Goal: Transaction & Acquisition: Purchase product/service

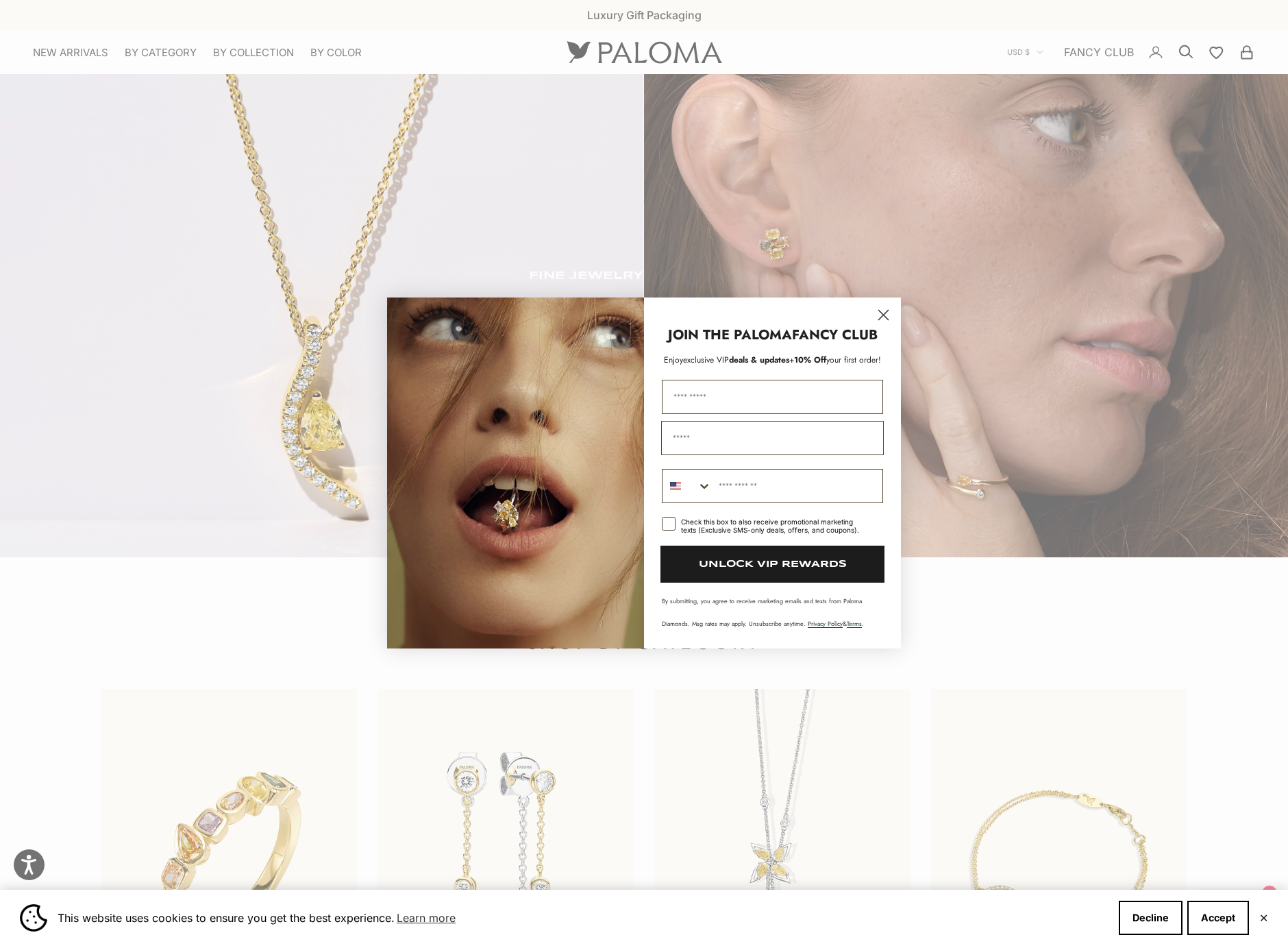
click at [883, 316] on circle "Close dialog" at bounding box center [883, 315] width 23 height 23
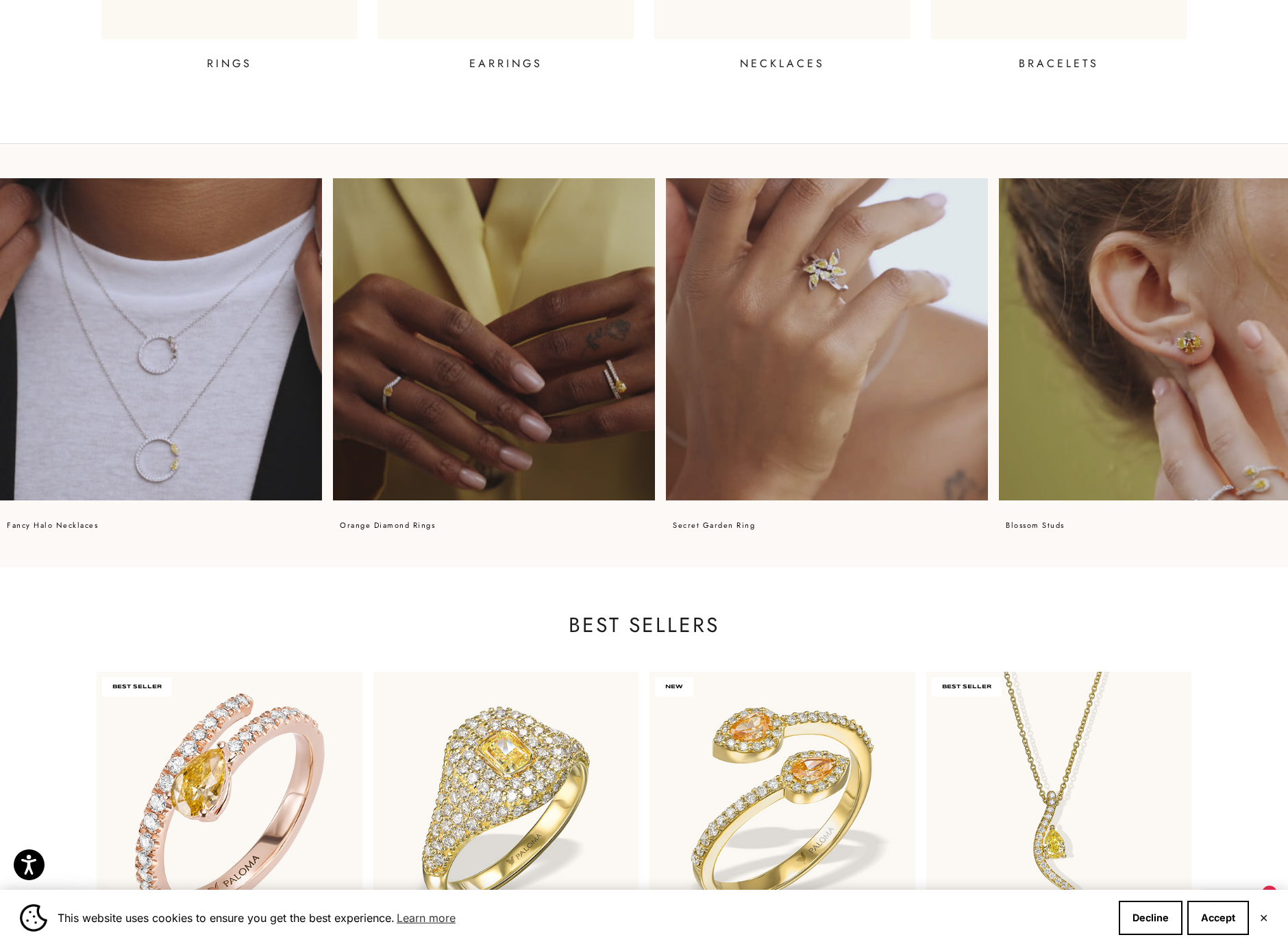
scroll to position [997, 0]
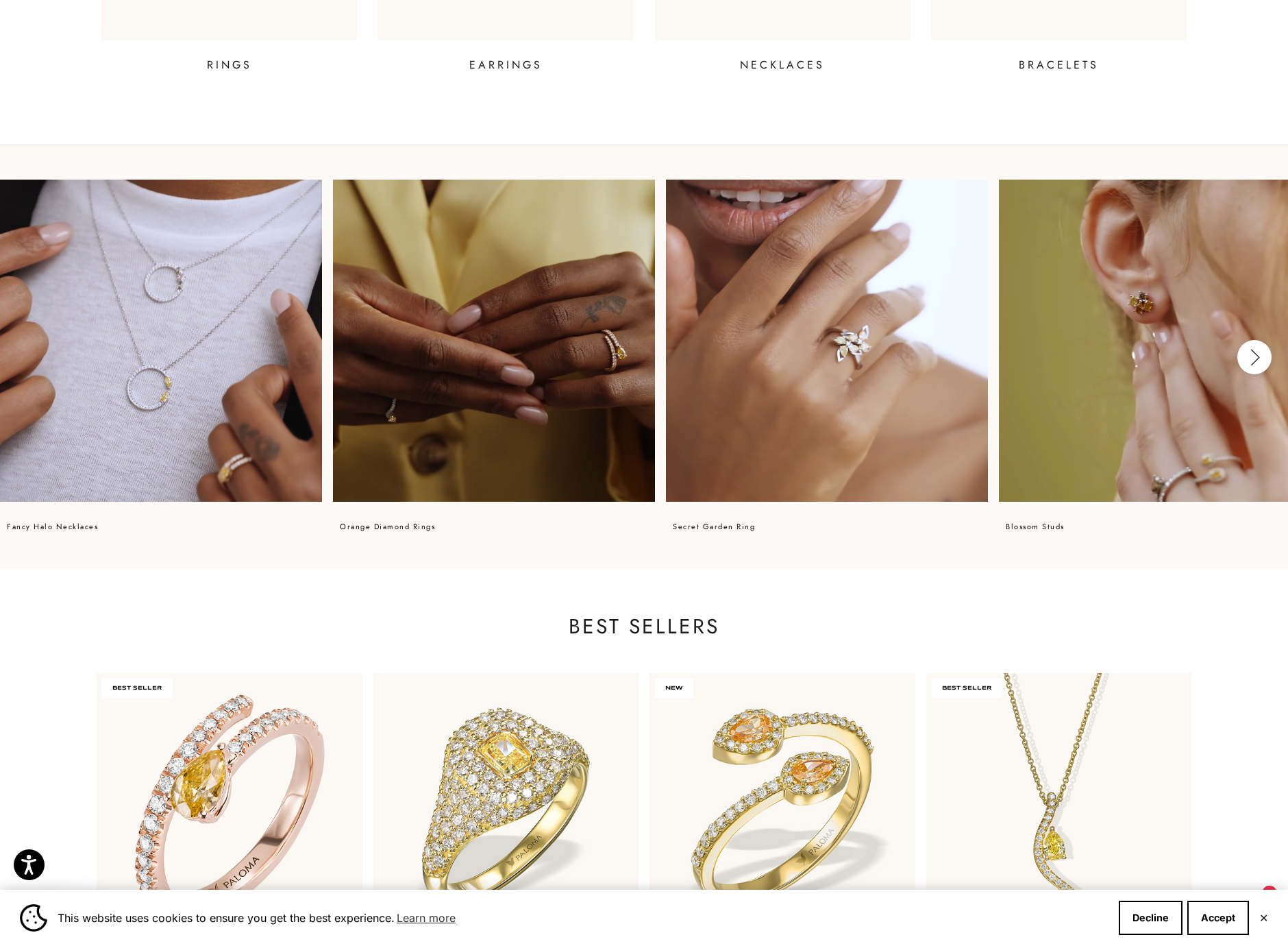
click at [446, 362] on video at bounding box center [494, 341] width 322 height 322
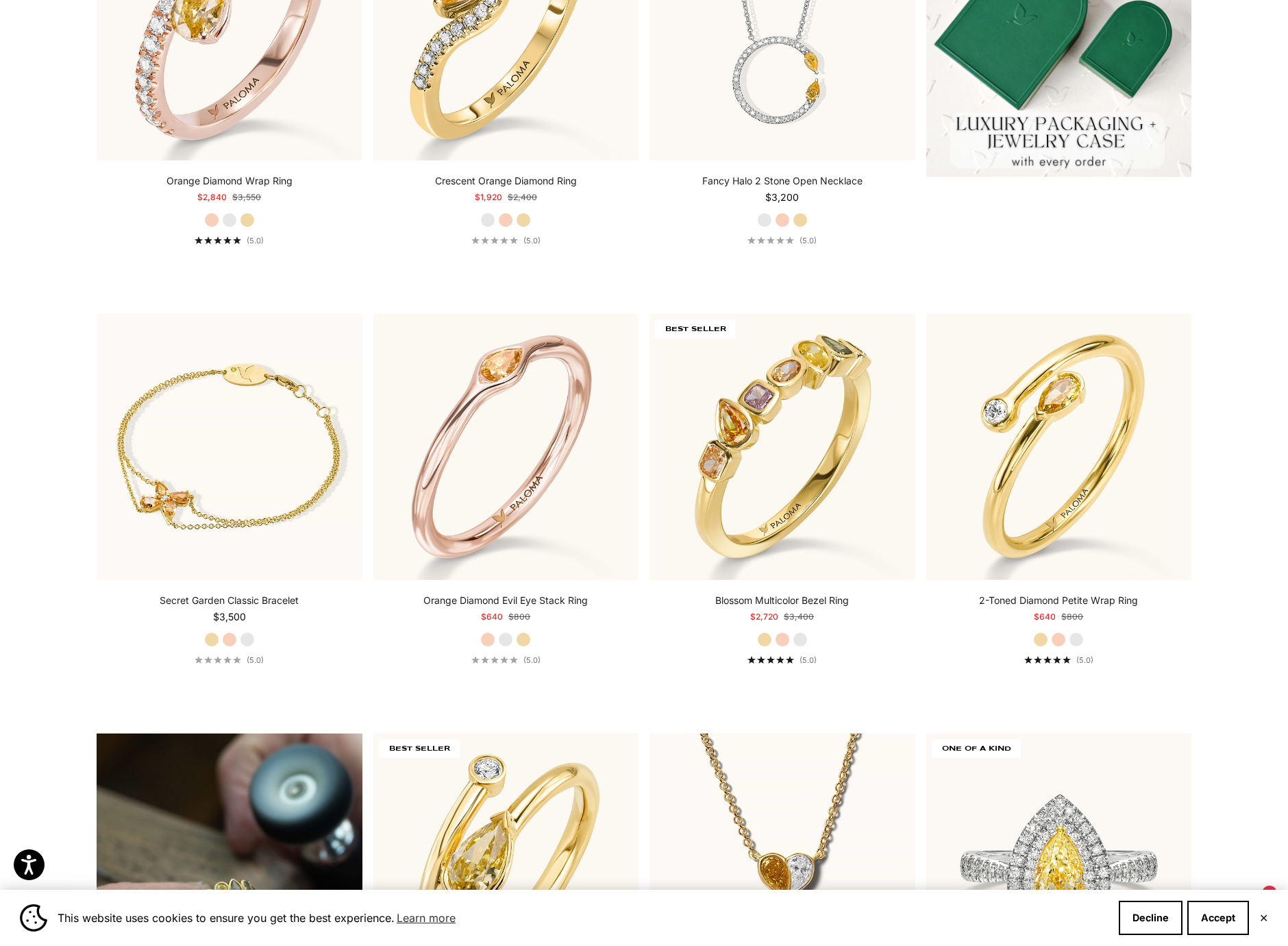
scroll to position [830, 0]
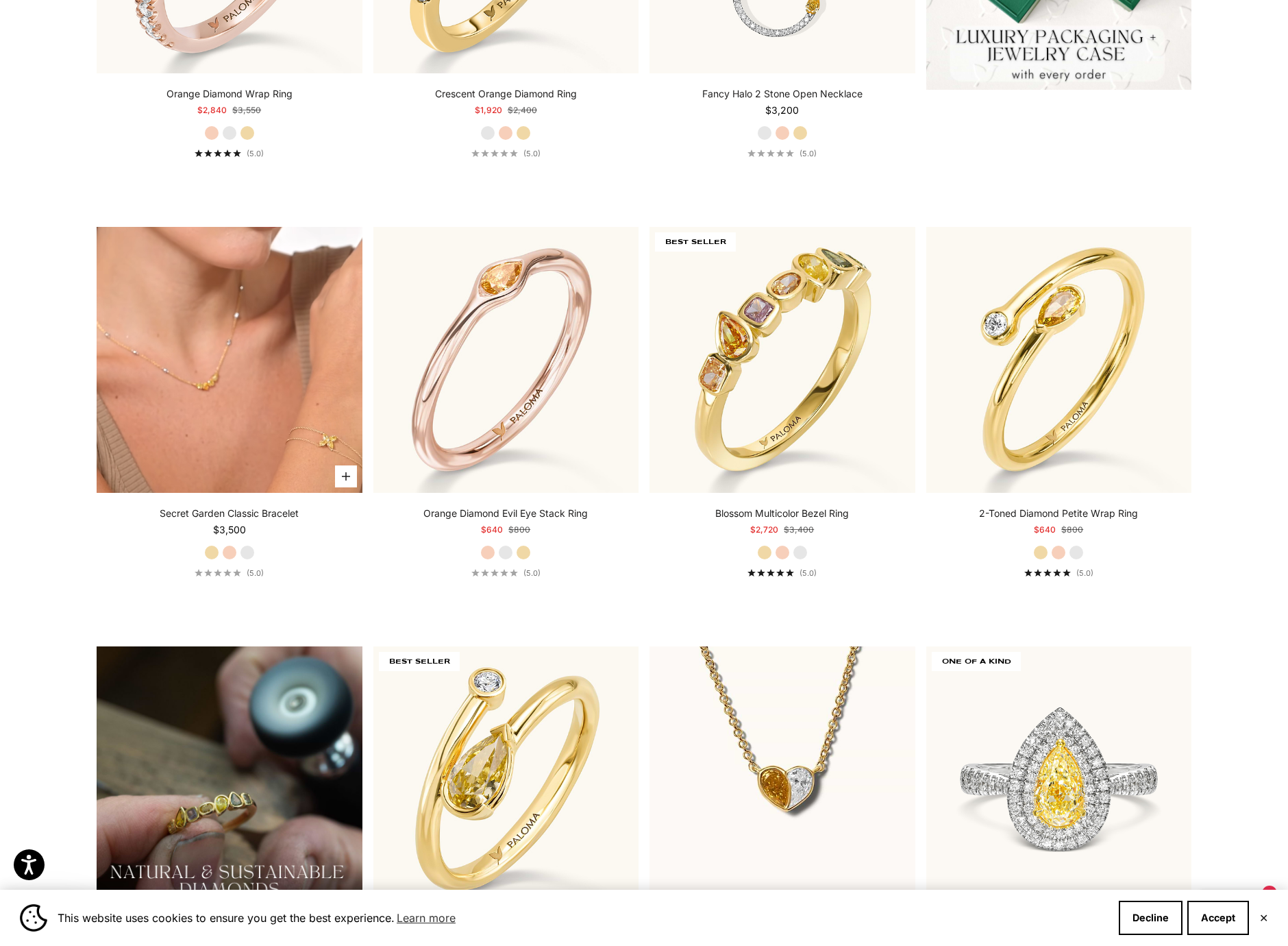
click at [292, 419] on video "#YellowGold\a#RoseGold\a#WhiteGold" at bounding box center [229, 360] width 266 height 266
